Goal: Task Accomplishment & Management: Manage account settings

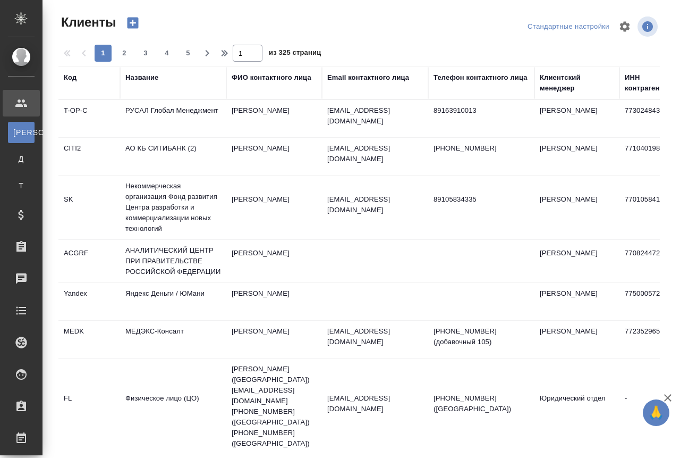
select select "RU"
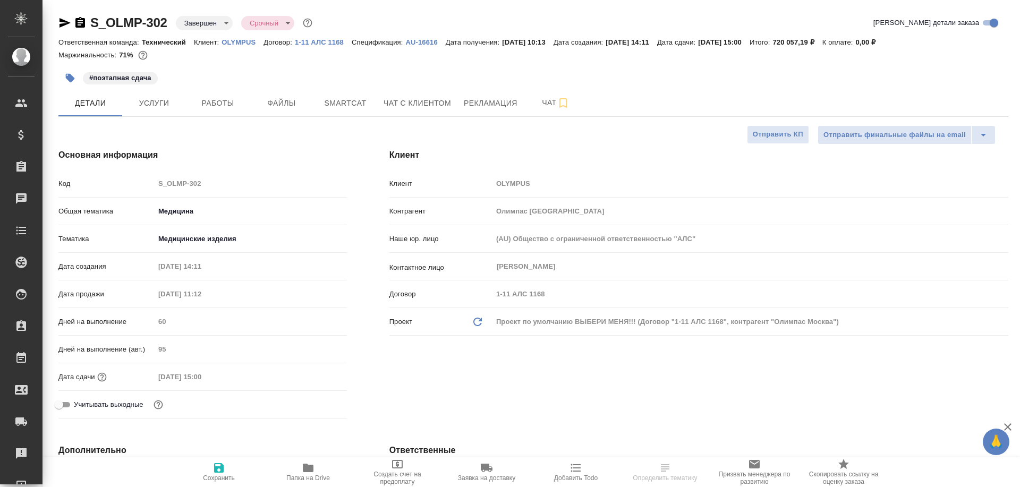
select select "RU"
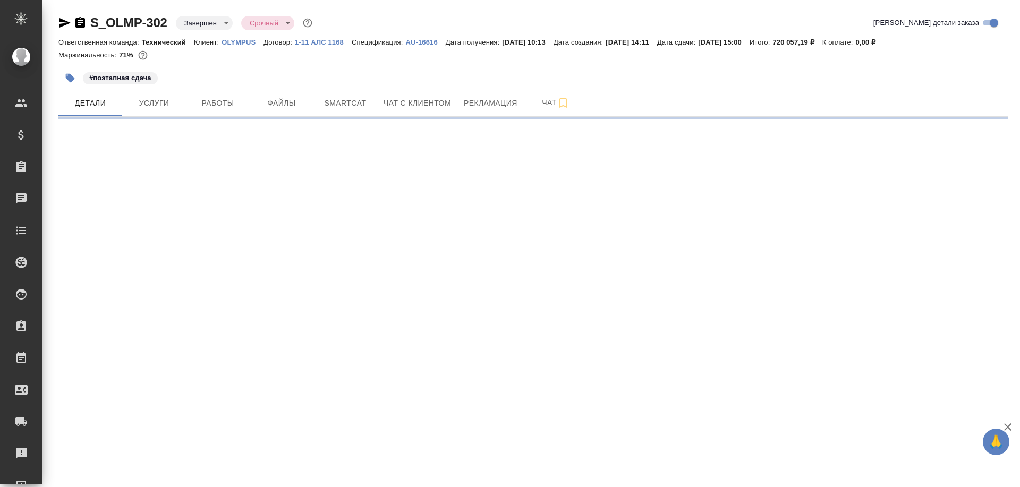
select select "RU"
